Goal: Find specific page/section: Find specific page/section

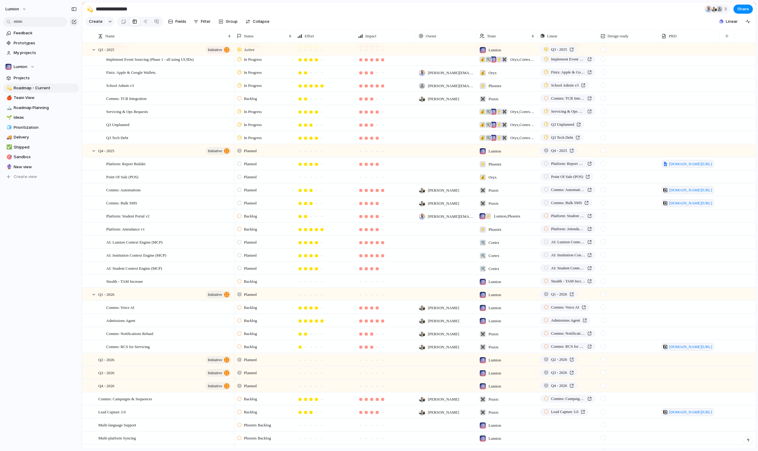
scroll to position [95, 0]
click at [15, 76] on span "Projects" at bounding box center [45, 78] width 63 height 6
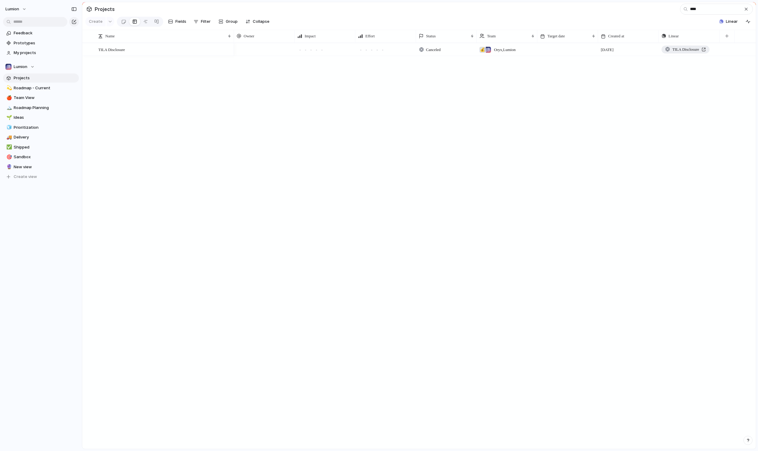
type input "****"
click at [705, 49] on div "TILA Disclosure" at bounding box center [686, 49] width 41 height 6
